Goal: Find specific page/section: Find specific page/section

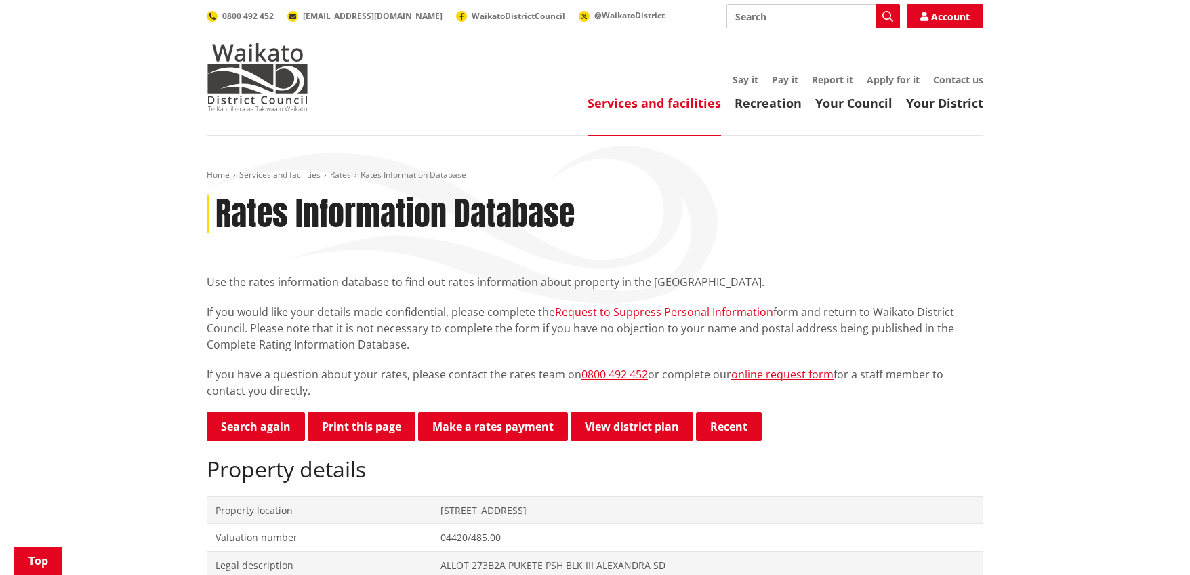
scroll to position [338, 0]
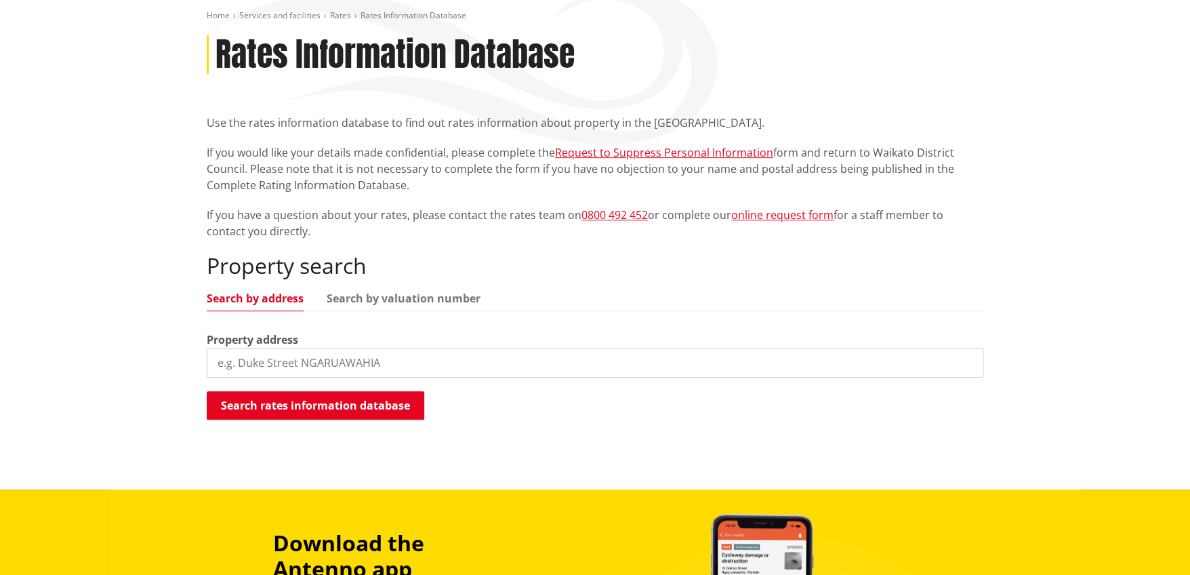
scroll to position [135, 0]
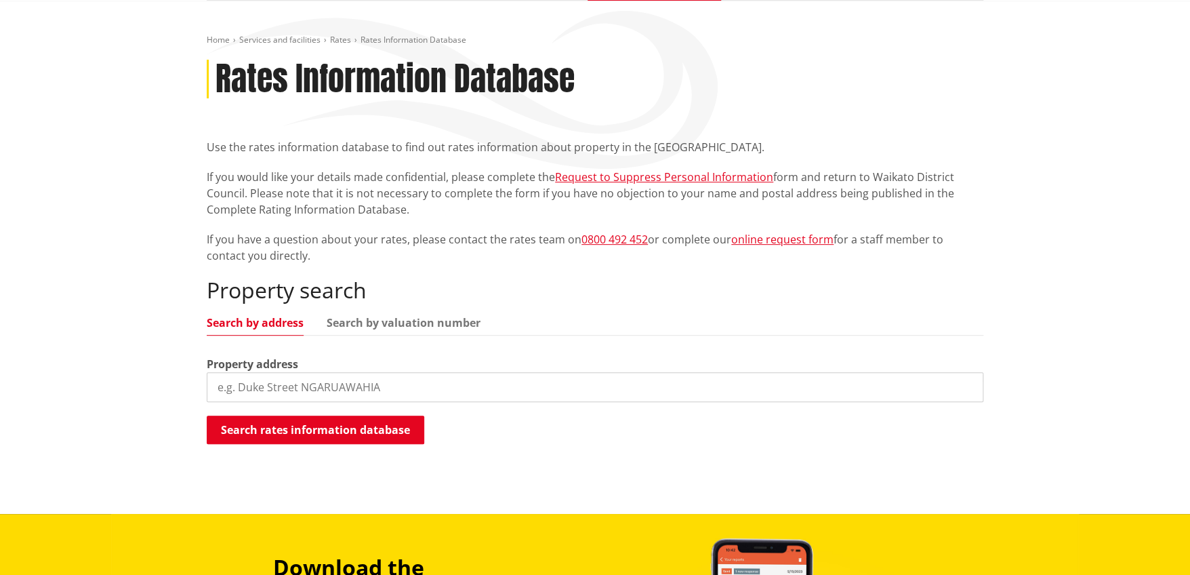
click at [266, 398] on input "search" at bounding box center [595, 387] width 777 height 30
type input "791 findlay road"
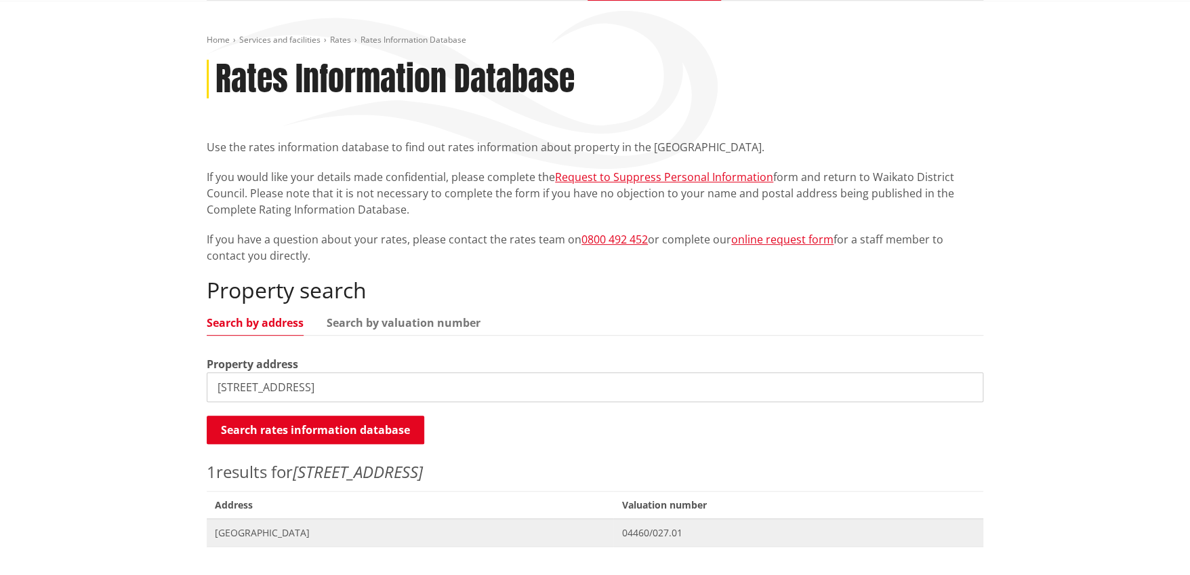
click at [280, 535] on span "791 Findlay Road MIRANDA" at bounding box center [410, 533] width 390 height 14
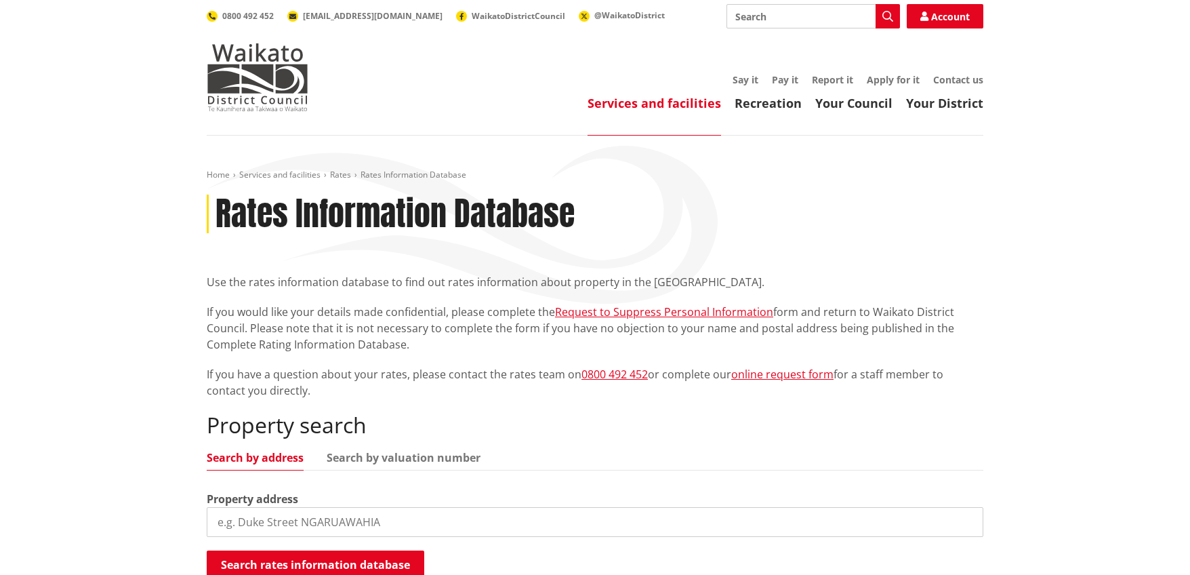
scroll to position [135, 0]
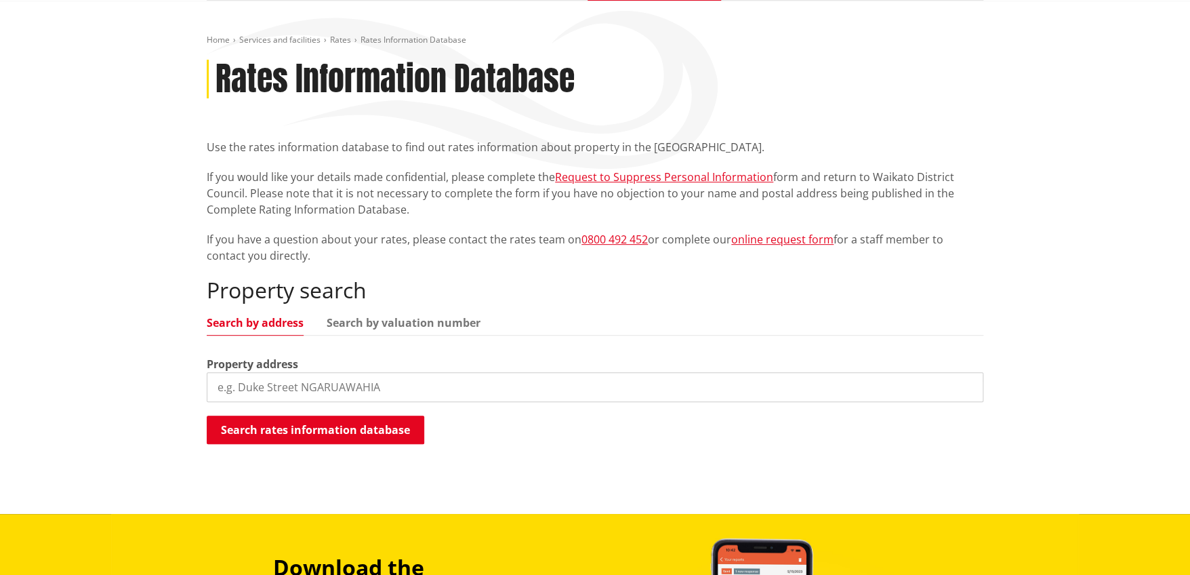
click at [234, 394] on input "search" at bounding box center [595, 387] width 777 height 30
type input "23 old taupiri road"
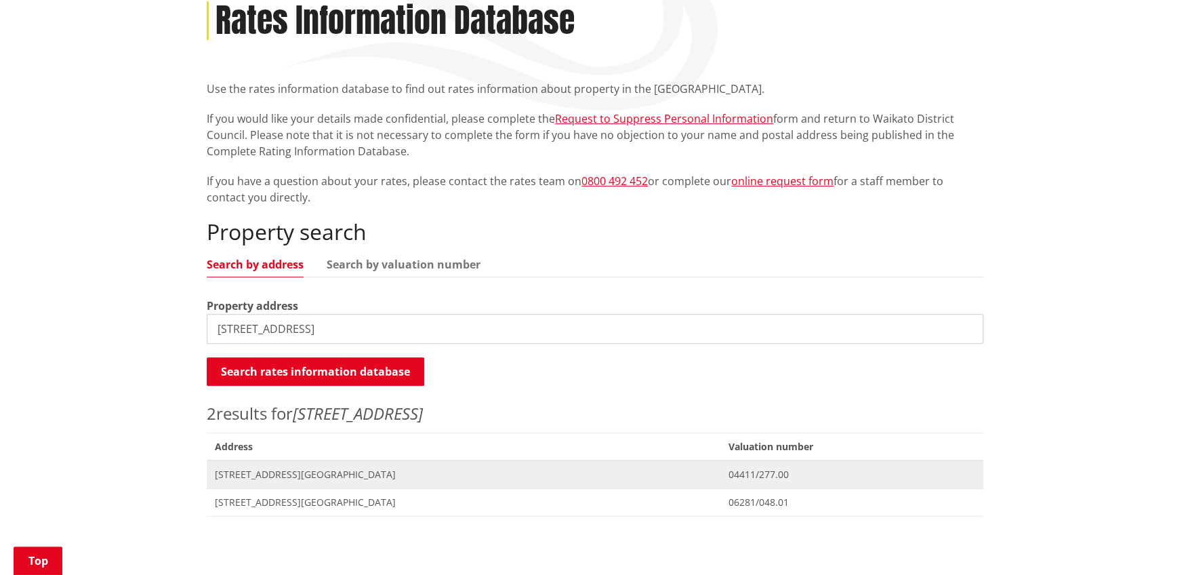
scroll to position [270, 0]
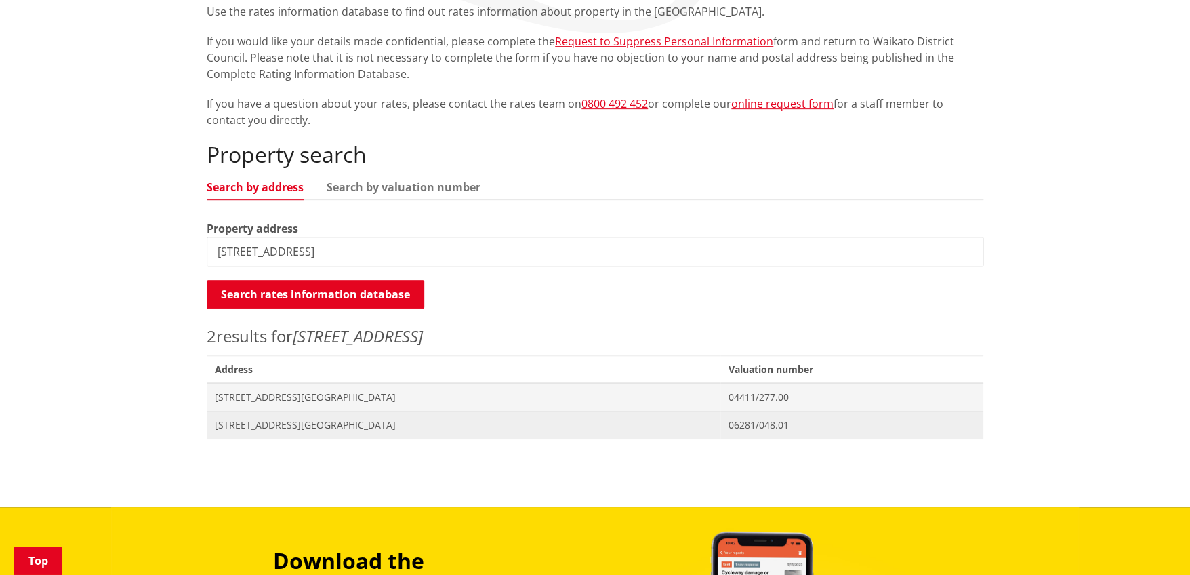
click at [243, 429] on span "23 Old Taupiri Road NGARUAWAHIA" at bounding box center [463, 425] width 497 height 14
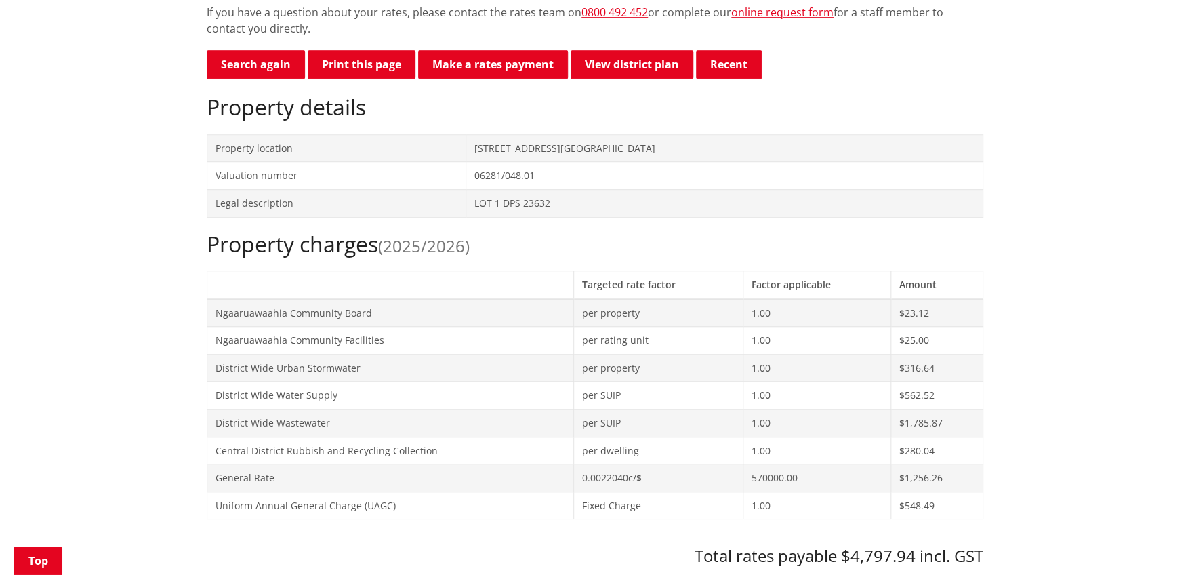
scroll to position [541, 0]
